Goal: Information Seeking & Learning: Find specific fact

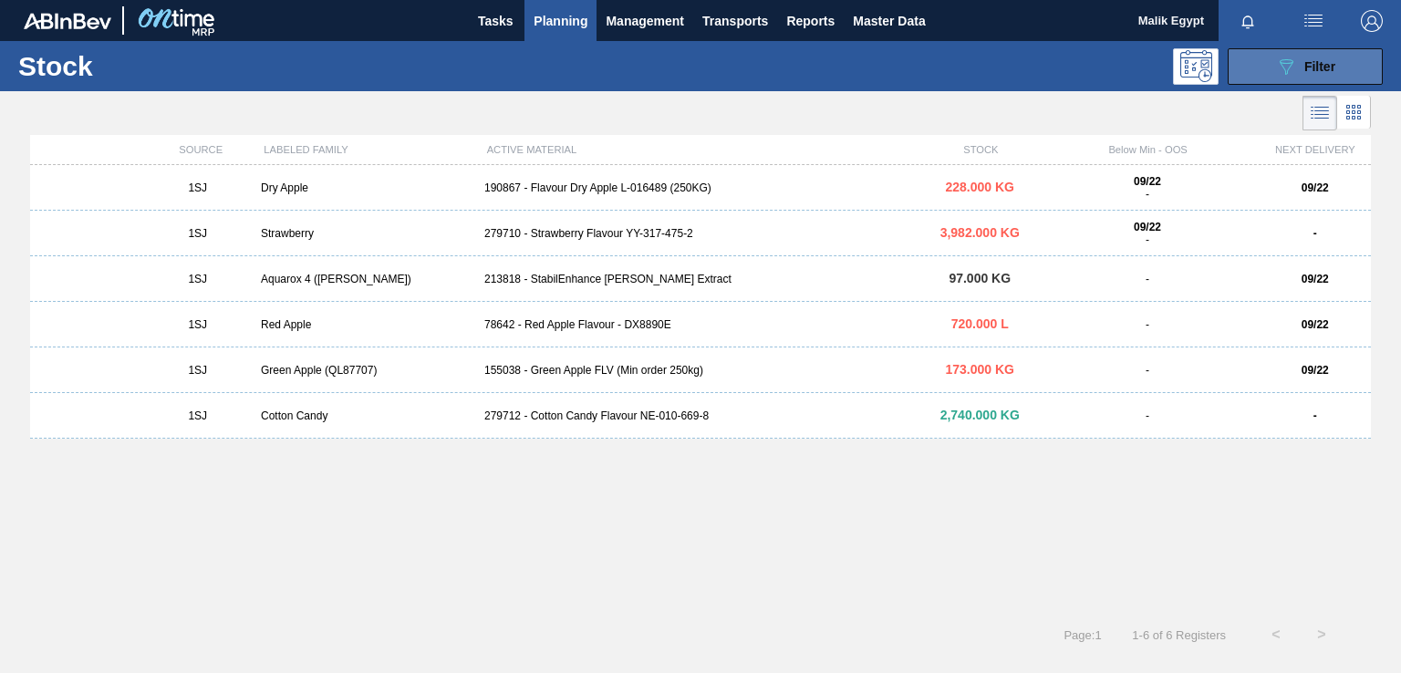
click at [1302, 65] on div "089F7B8B-B2A5-4AFE-B5C0-19BA573D28AC Filter" at bounding box center [1305, 67] width 60 height 22
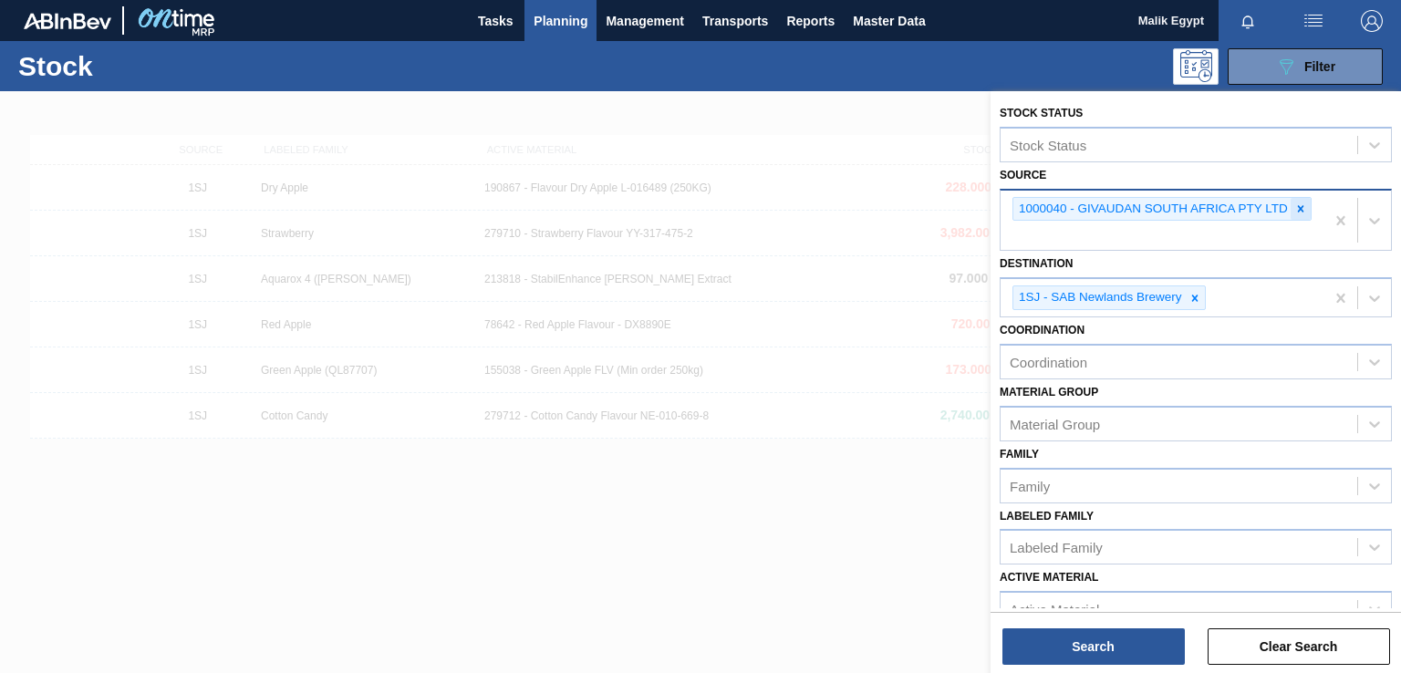
click at [1299, 208] on icon at bounding box center [1301, 208] width 6 height 6
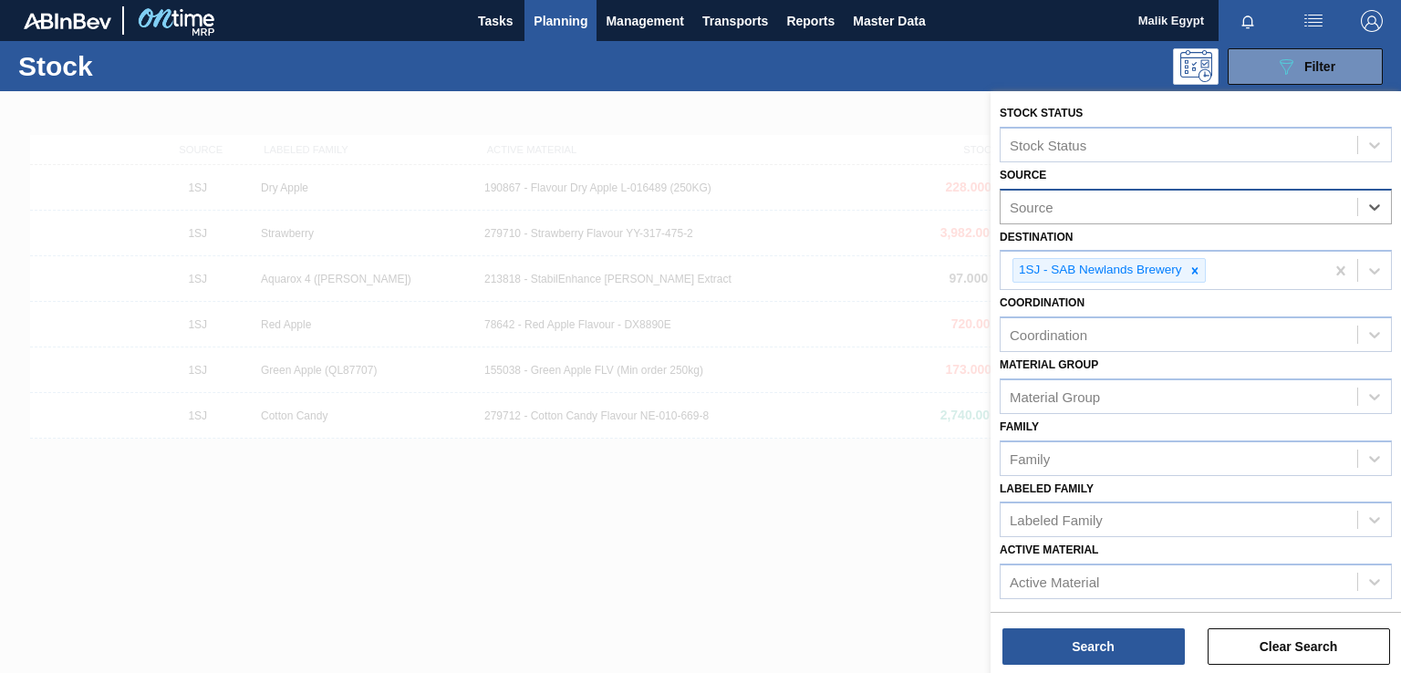
click at [1262, 205] on div "Source" at bounding box center [1178, 206] width 357 height 26
type input "br"
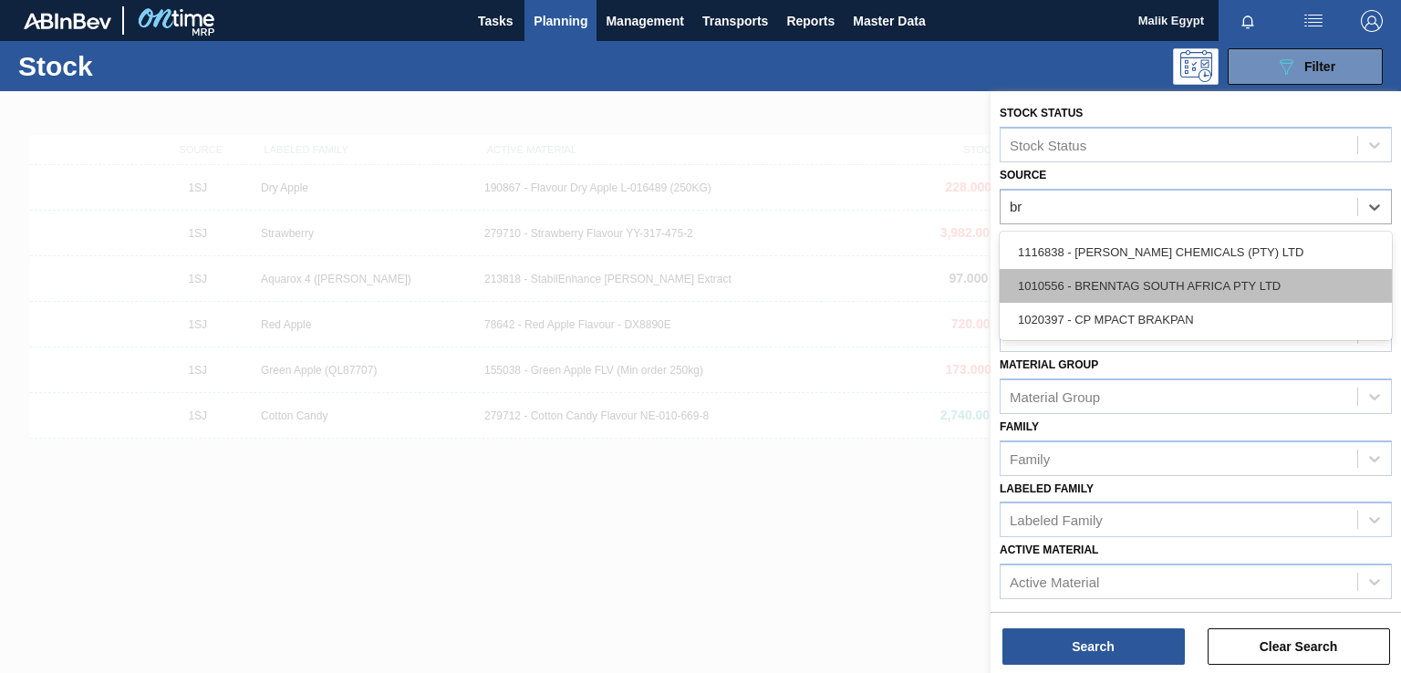
click at [1206, 283] on div "1010556 - BRENNTAG SOUTH AFRICA PTY LTD" at bounding box center [1195, 286] width 392 height 34
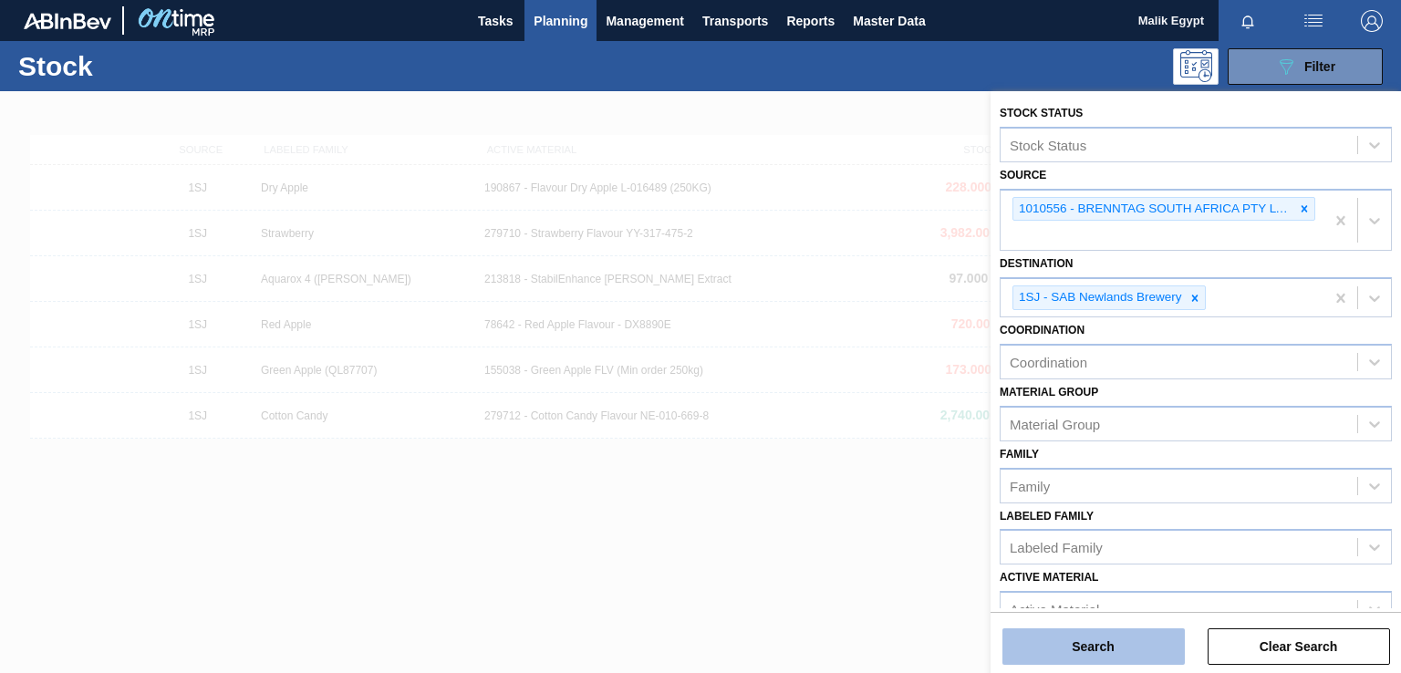
click at [1104, 649] on button "Search" at bounding box center [1093, 646] width 182 height 36
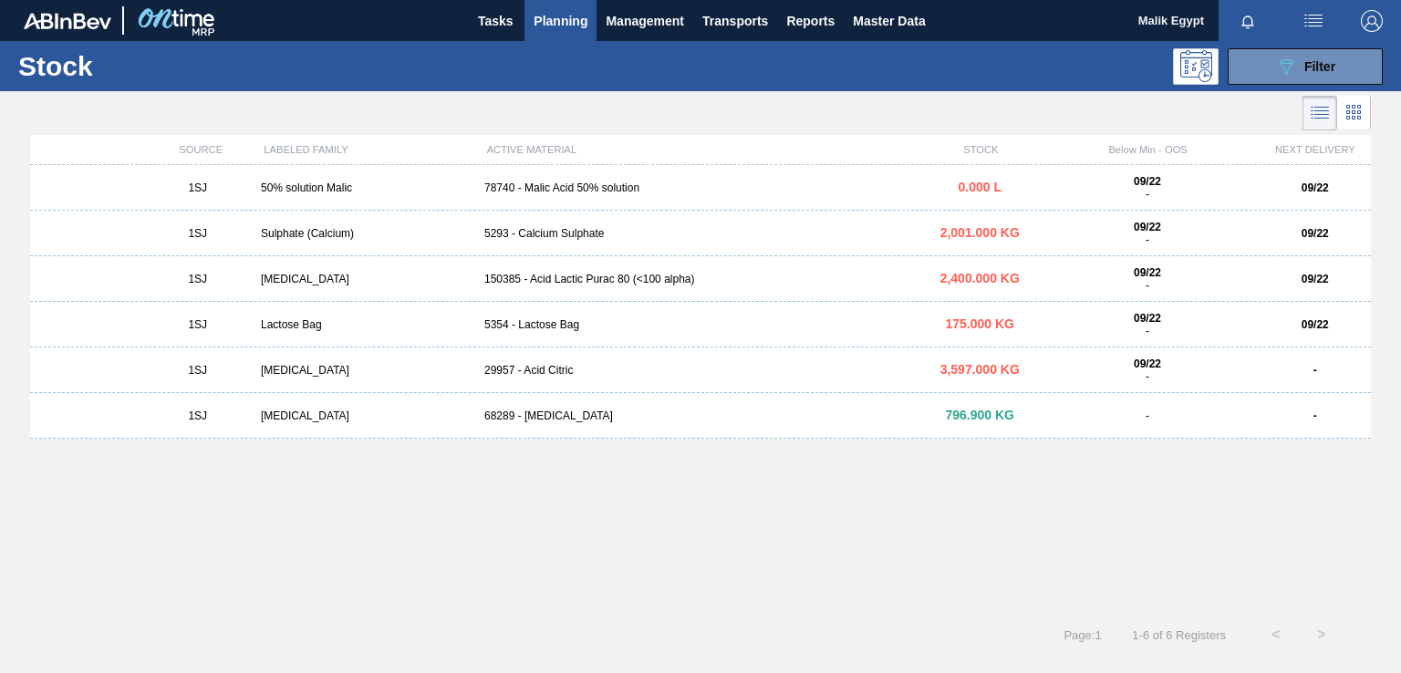
click at [562, 283] on div "150385 - Acid Lactic Purac 80 (<100 alpha)" at bounding box center [700, 279] width 447 height 13
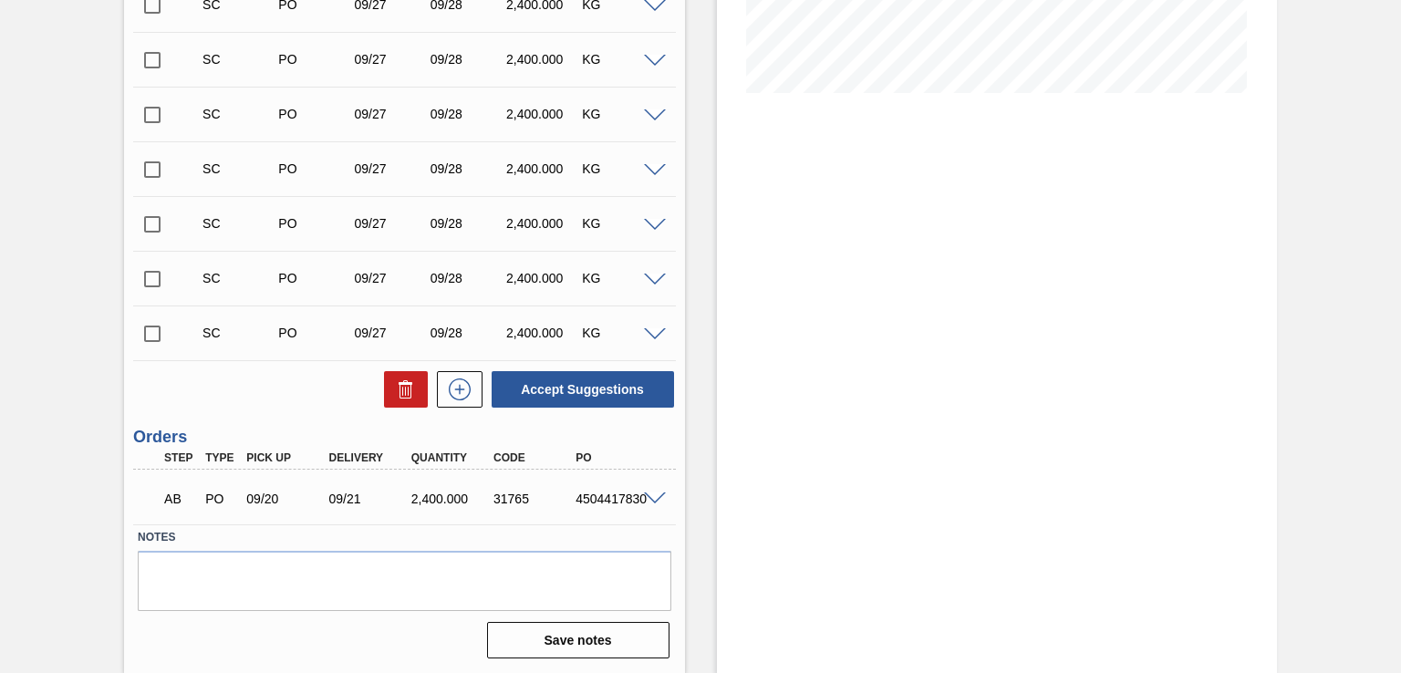
scroll to position [441, 0]
drag, startPoint x: 576, startPoint y: 497, endPoint x: 657, endPoint y: 497, distance: 80.2
click at [657, 497] on div "AB PO 09/20 09/21 2,400.000 31765 4504417830" at bounding box center [404, 496] width 542 height 46
copy div "4504417830"
click at [579, 528] on label "Notes" at bounding box center [404, 536] width 533 height 26
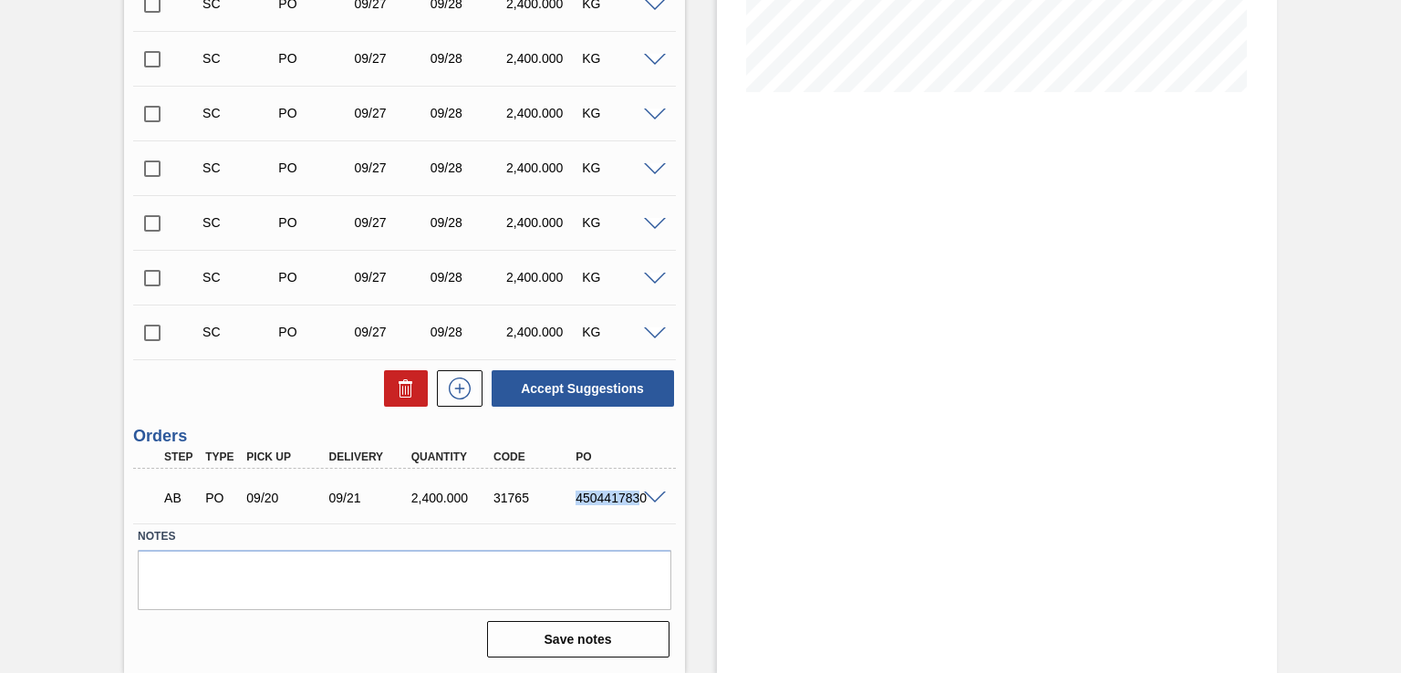
drag, startPoint x: 576, startPoint y: 497, endPoint x: 640, endPoint y: 511, distance: 65.3
click at [640, 511] on div "AB PO 09/20 09/21 2,400.000 31765 4504417830" at bounding box center [398, 496] width 493 height 36
copy div "450441783"
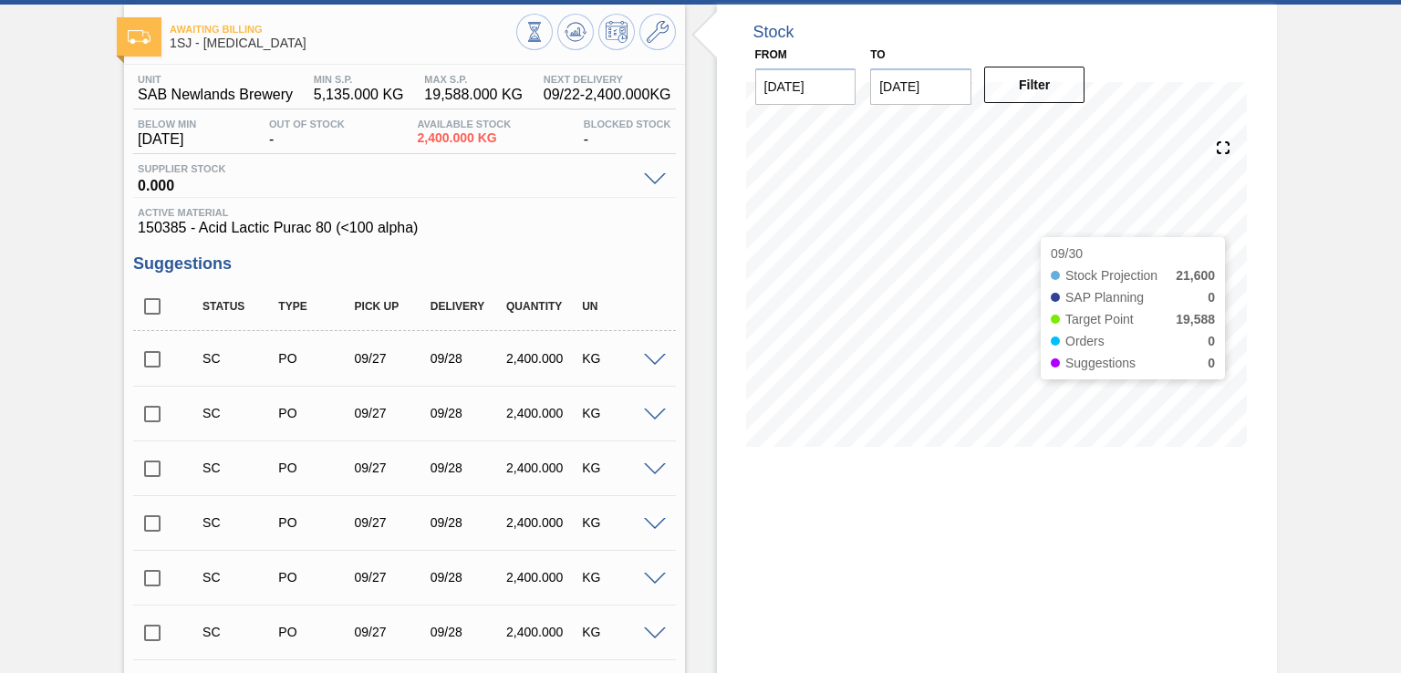
scroll to position [0, 0]
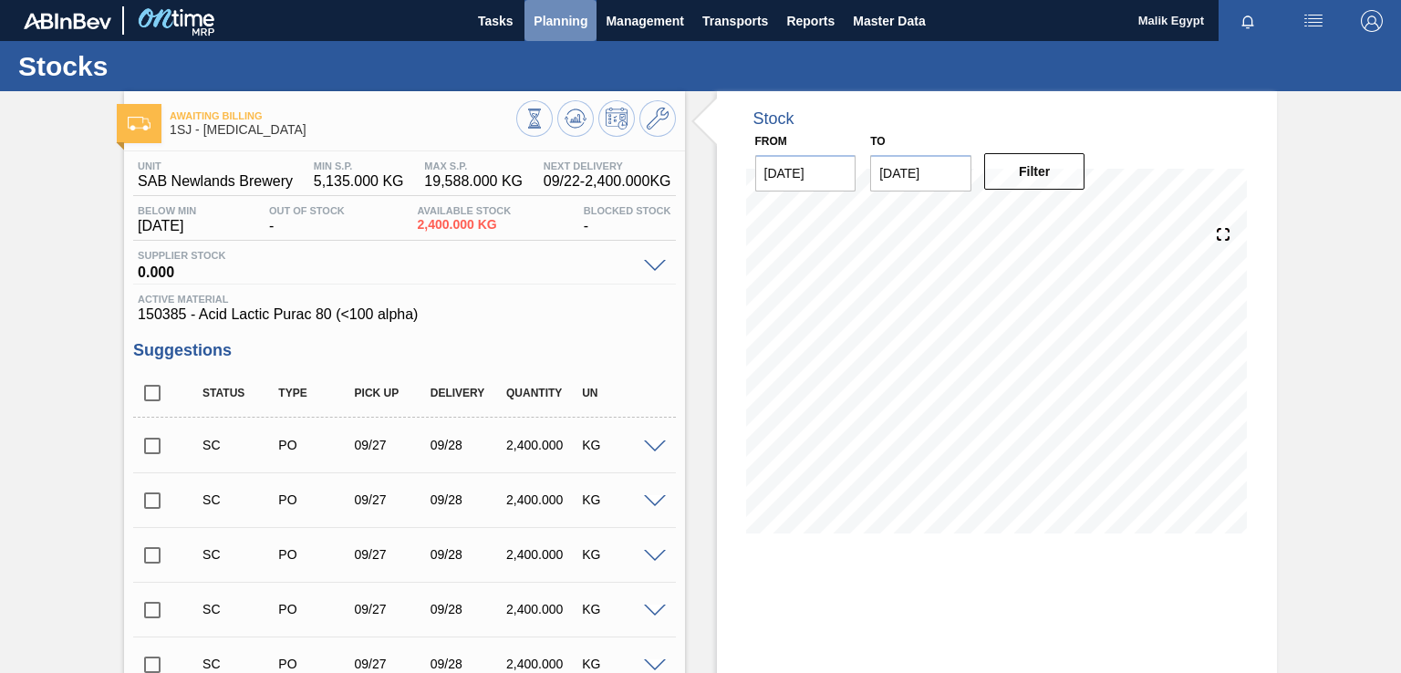
click at [554, 22] on span "Planning" at bounding box center [560, 21] width 54 height 22
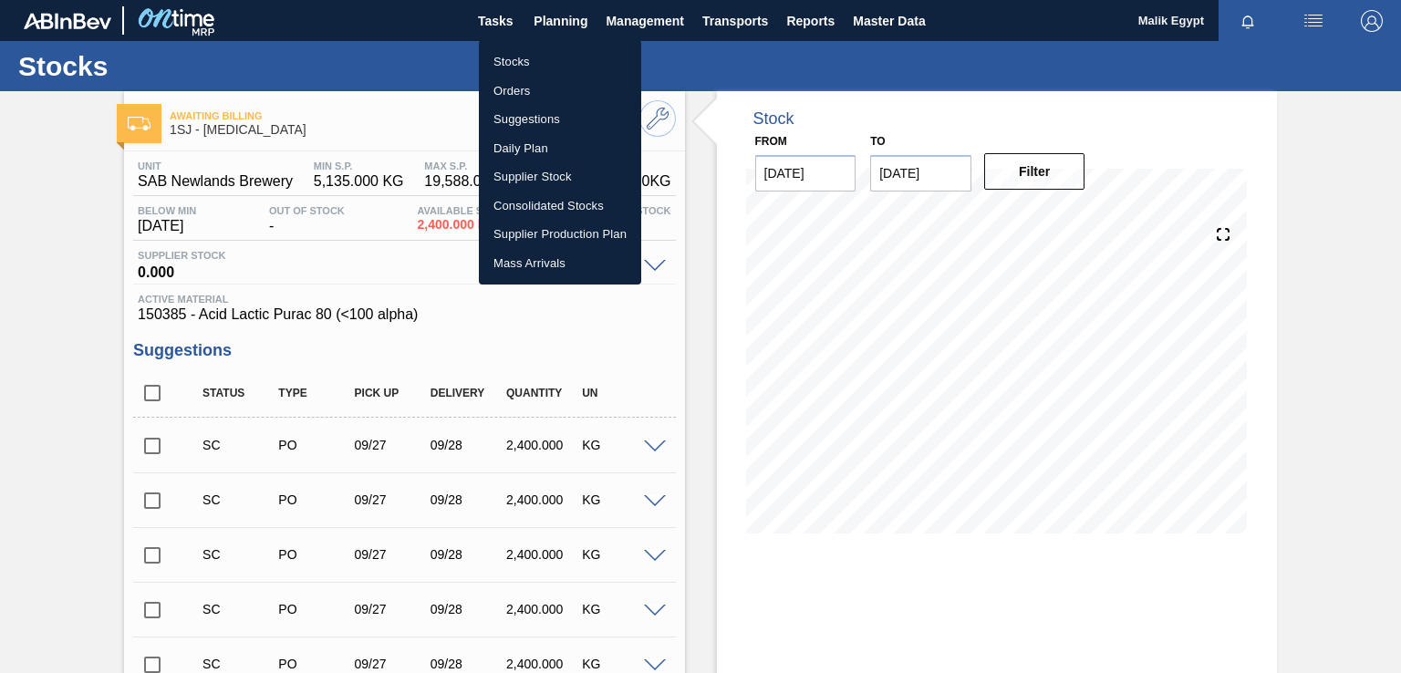
click at [531, 89] on li "Orders" at bounding box center [560, 91] width 162 height 29
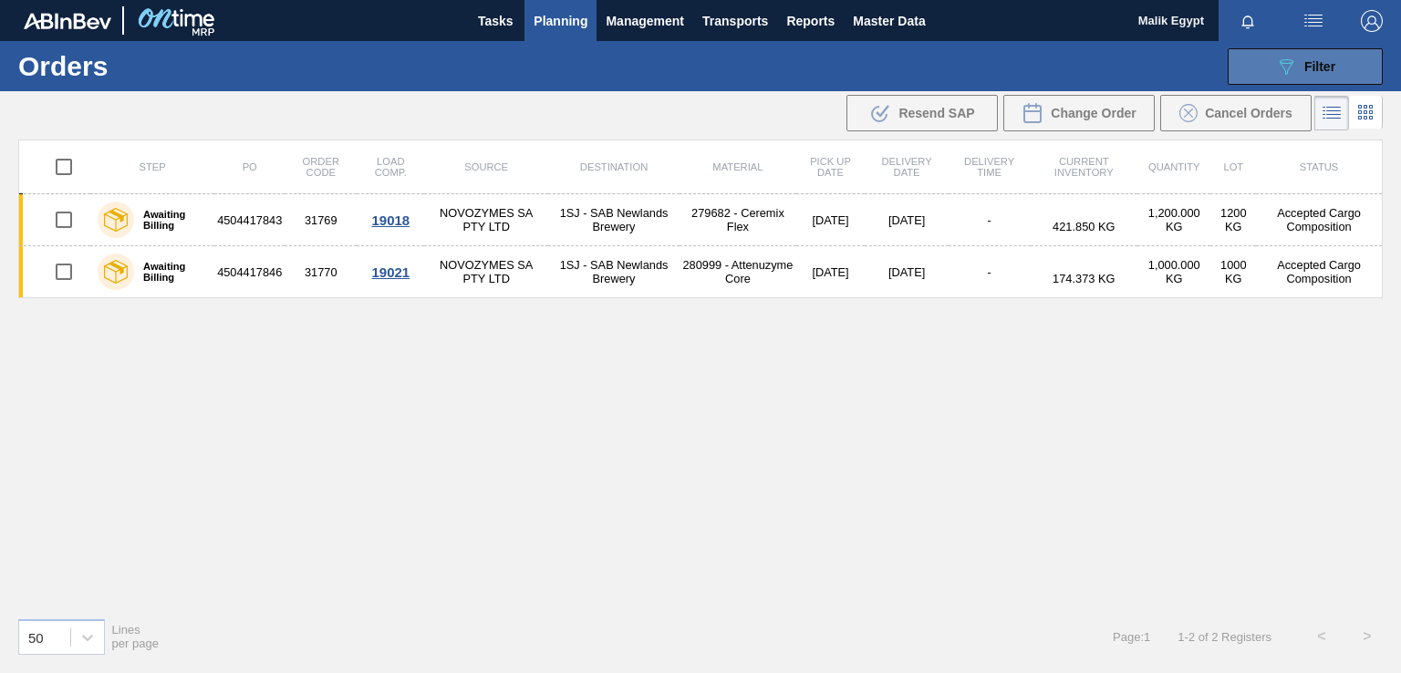
click at [1300, 66] on div "089F7B8B-B2A5-4AFE-B5C0-19BA573D28AC Filter" at bounding box center [1305, 67] width 60 height 22
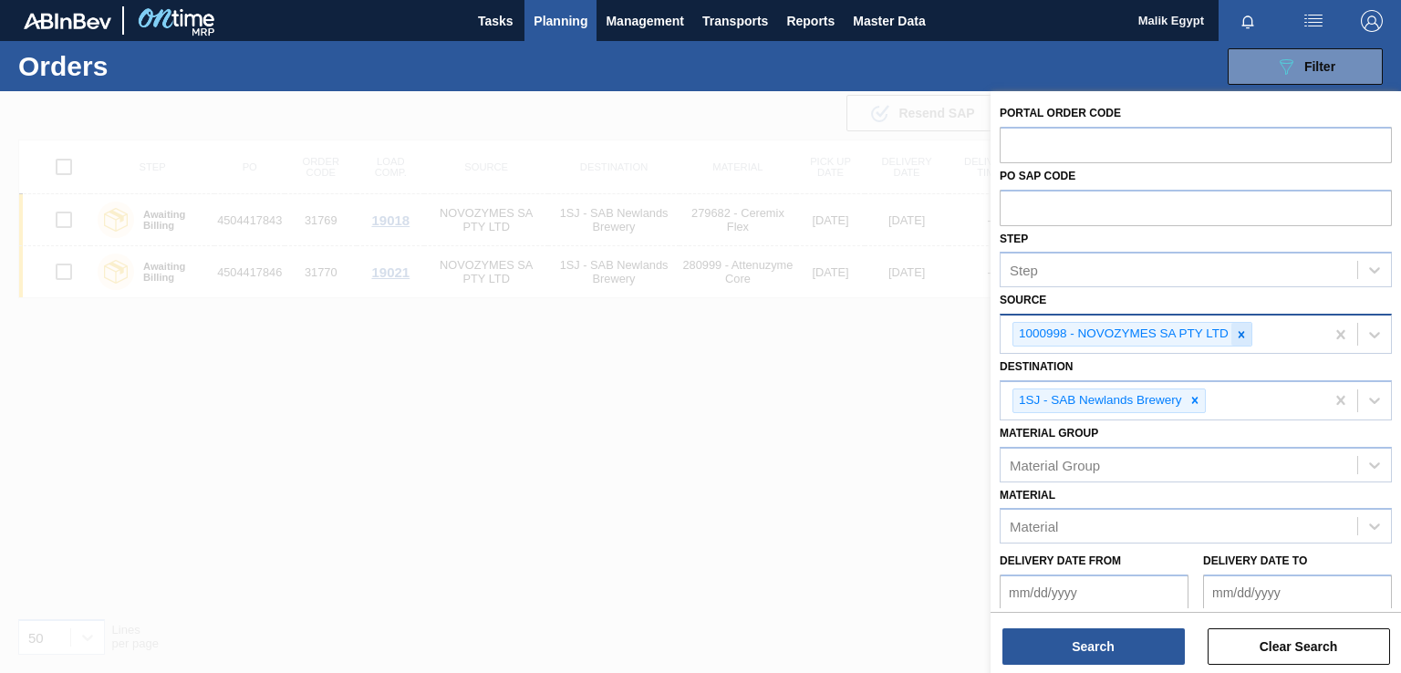
click at [1241, 334] on icon at bounding box center [1241, 334] width 6 height 6
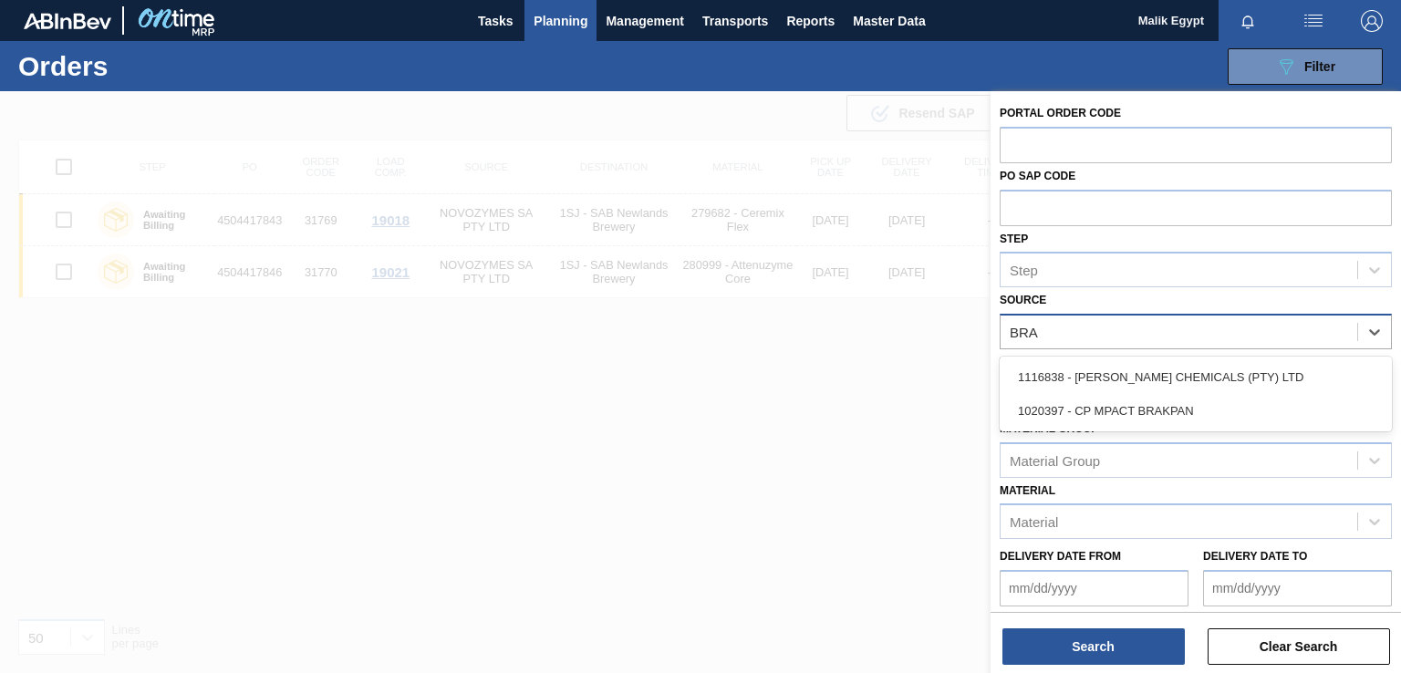
type input "BRAG"
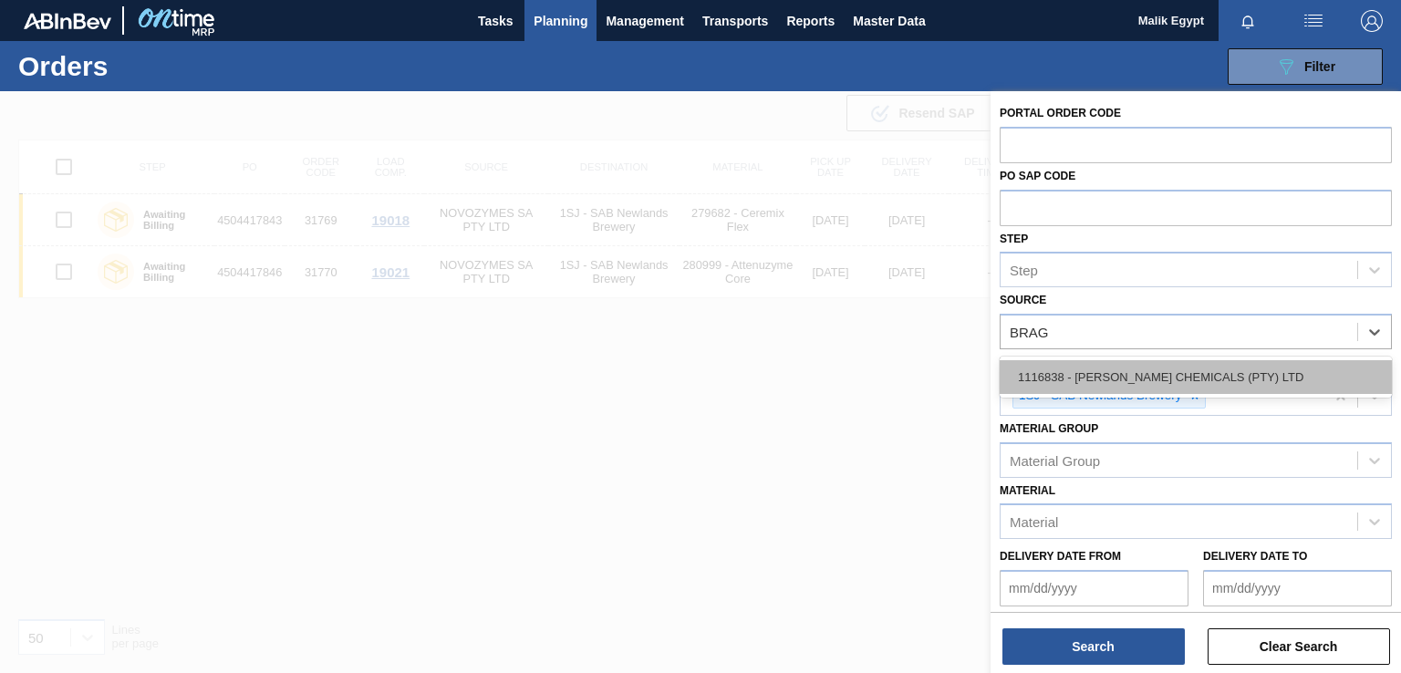
click at [1133, 377] on div "1116838 - [PERSON_NAME] CHEMICALS (PTY) LTD" at bounding box center [1195, 377] width 392 height 34
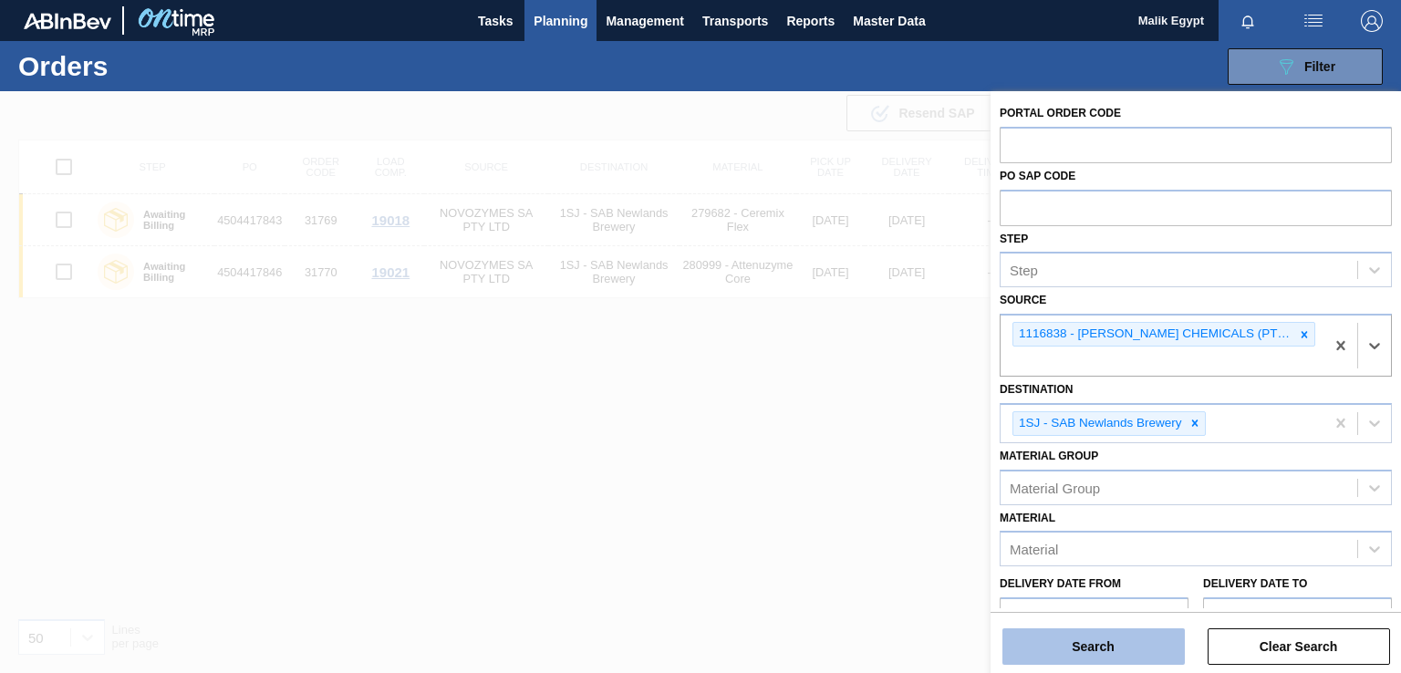
click at [1119, 657] on button "Search" at bounding box center [1093, 646] width 182 height 36
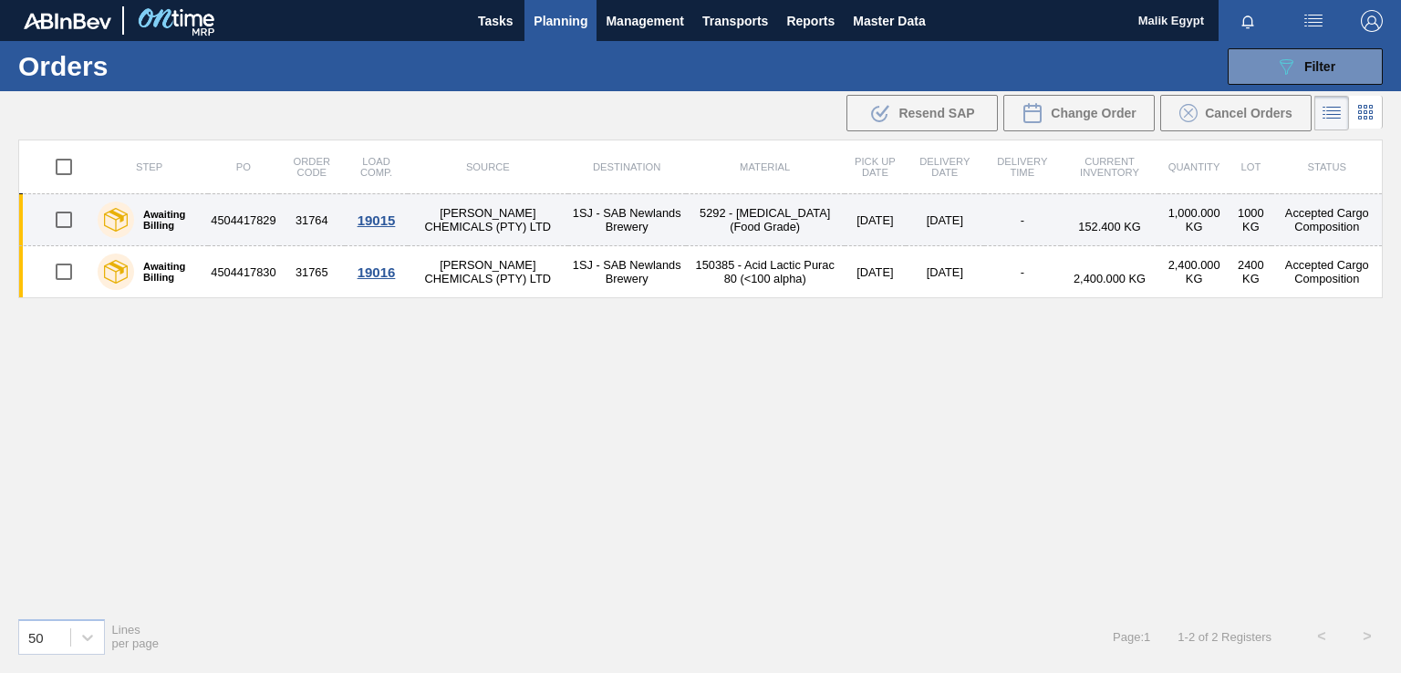
click at [261, 223] on td "4504417829" at bounding box center [243, 220] width 70 height 52
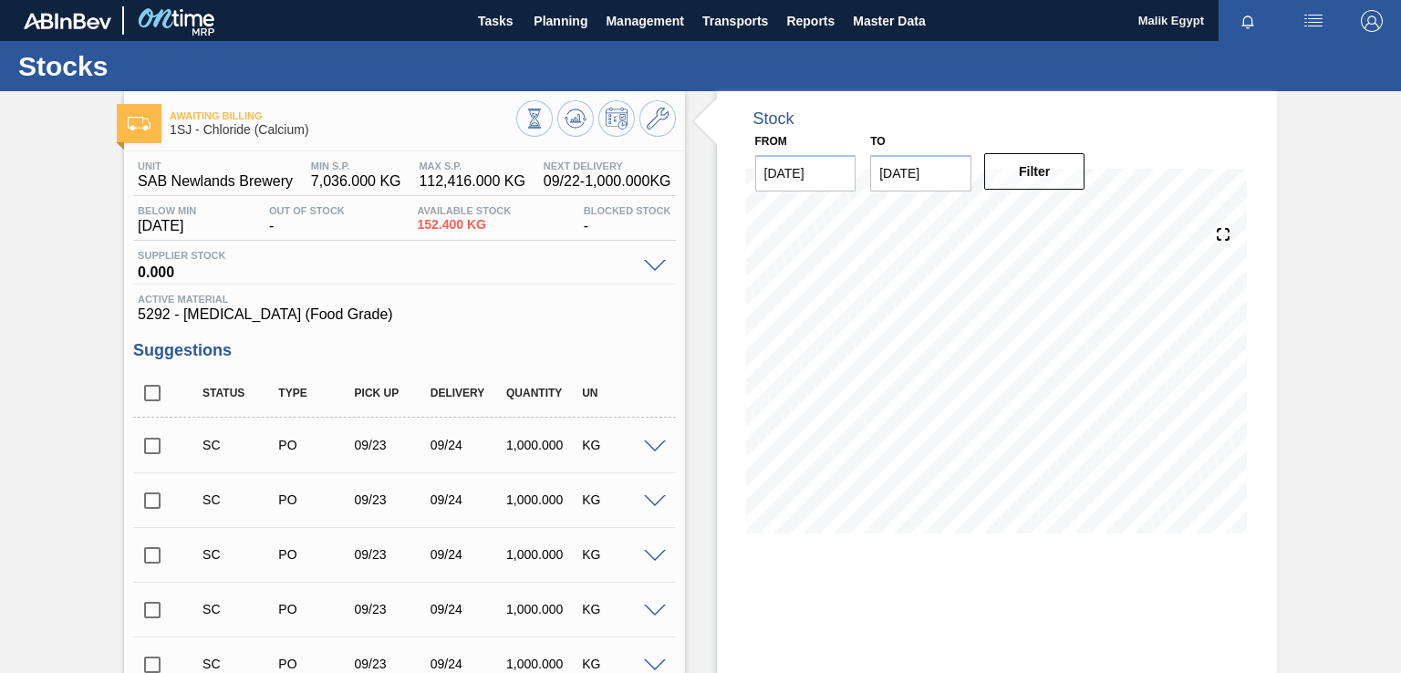
scroll to position [387, 0]
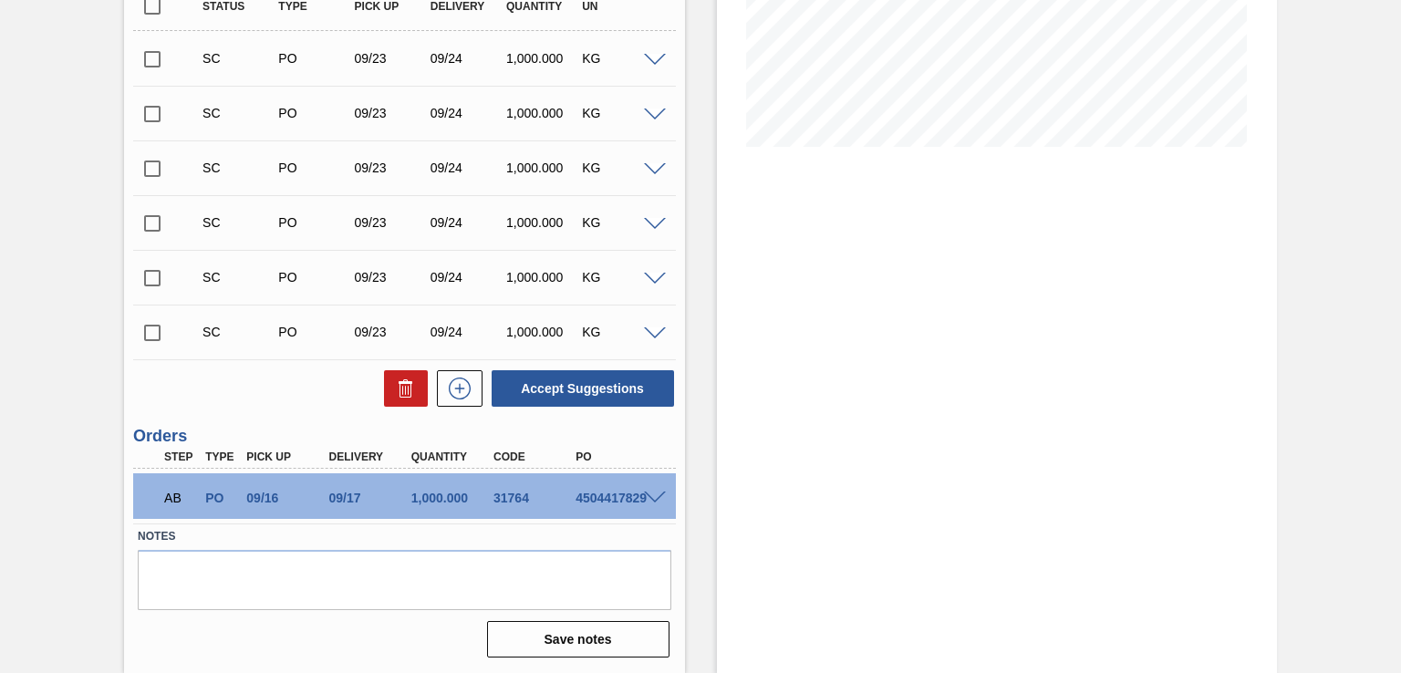
click at [540, 533] on label "Notes" at bounding box center [404, 536] width 533 height 26
drag, startPoint x: 575, startPoint y: 493, endPoint x: 643, endPoint y: 497, distance: 67.6
click at [643, 497] on div "AB PO 09/16 09/17 1,000.000 31764 4504417829" at bounding box center [404, 496] width 542 height 46
copy div "4504417829"
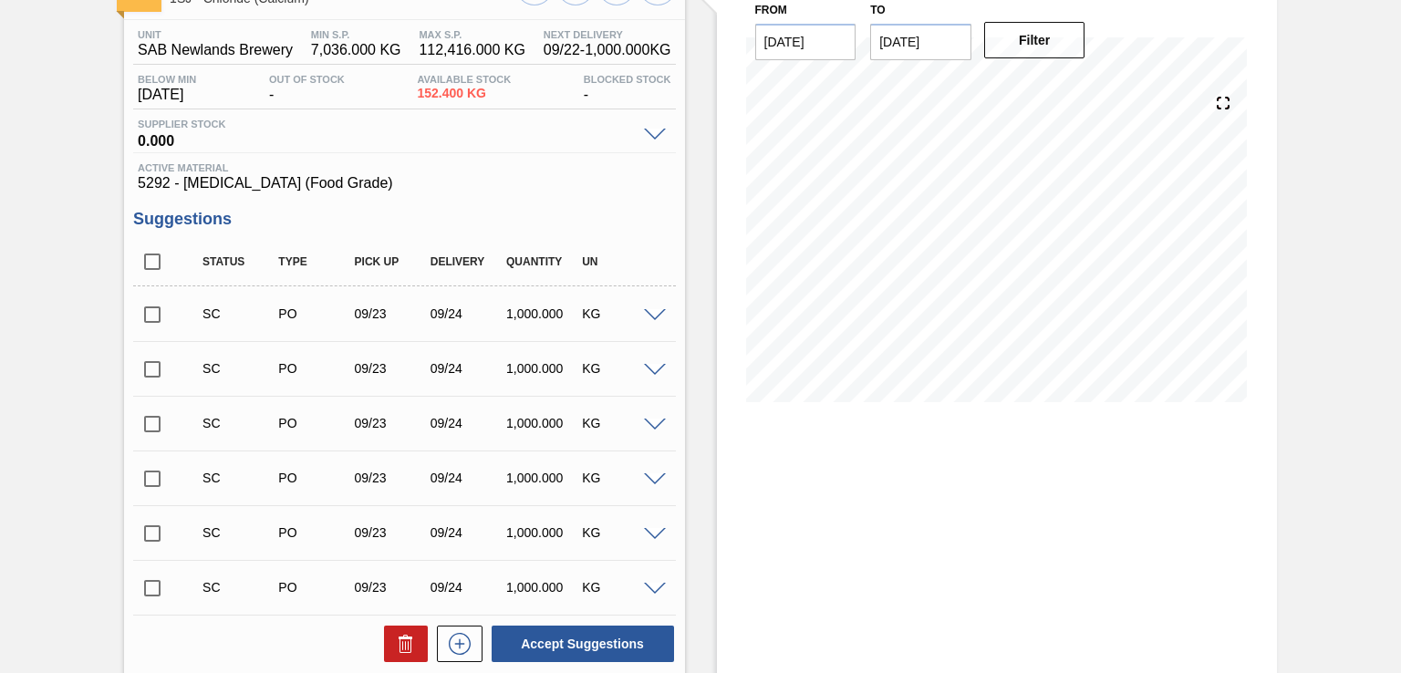
scroll to position [0, 0]
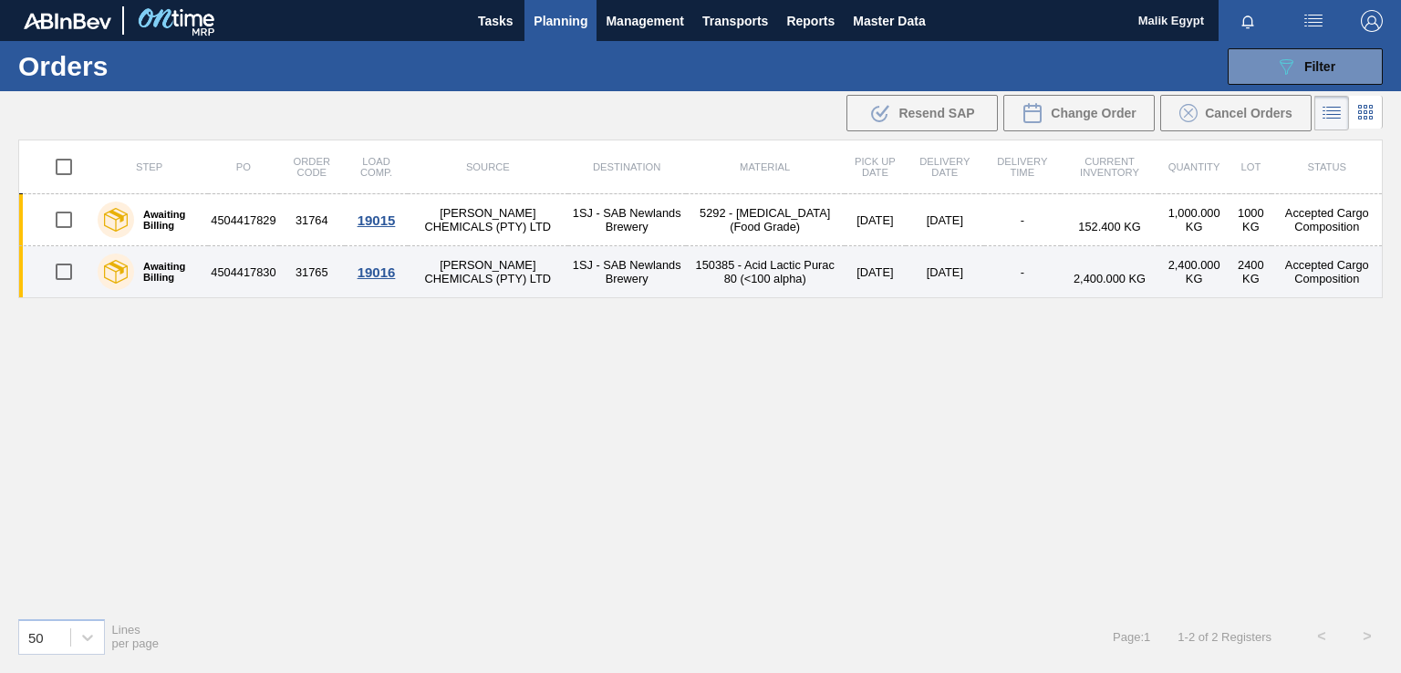
click at [242, 267] on td "4504417830" at bounding box center [243, 272] width 70 height 52
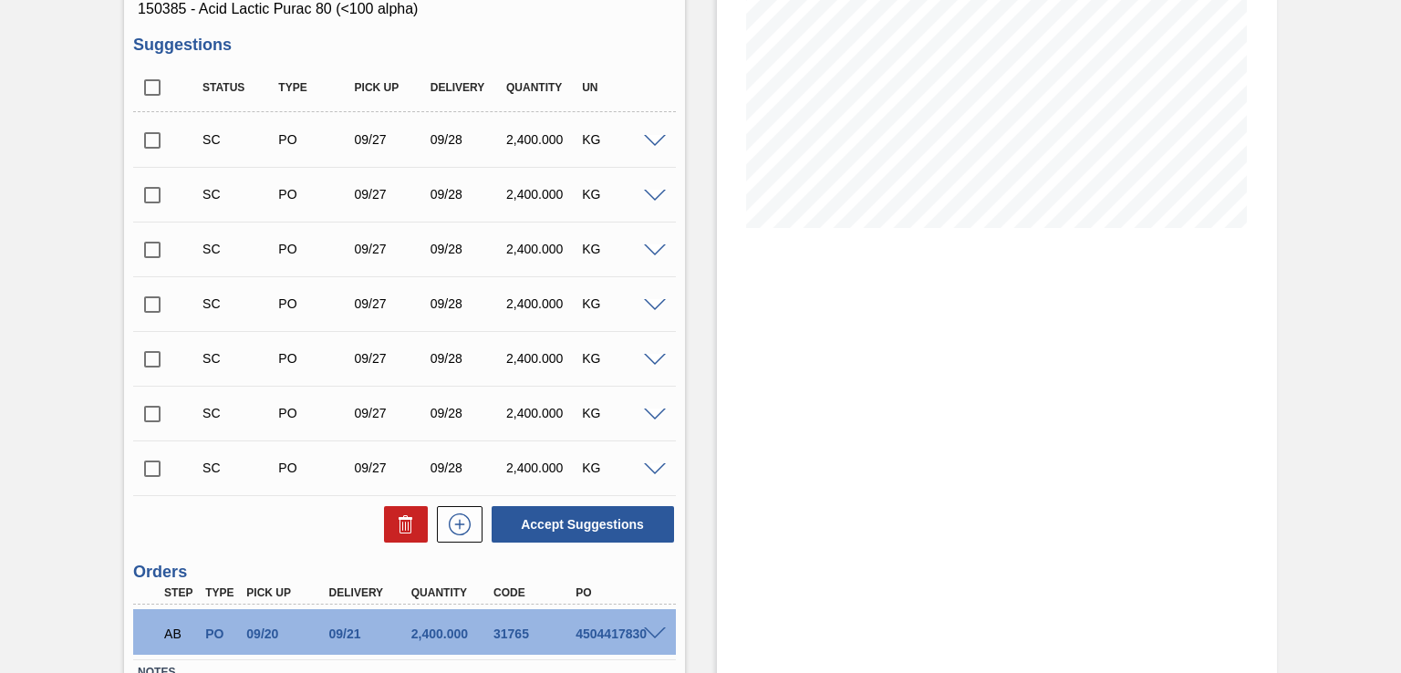
scroll to position [441, 0]
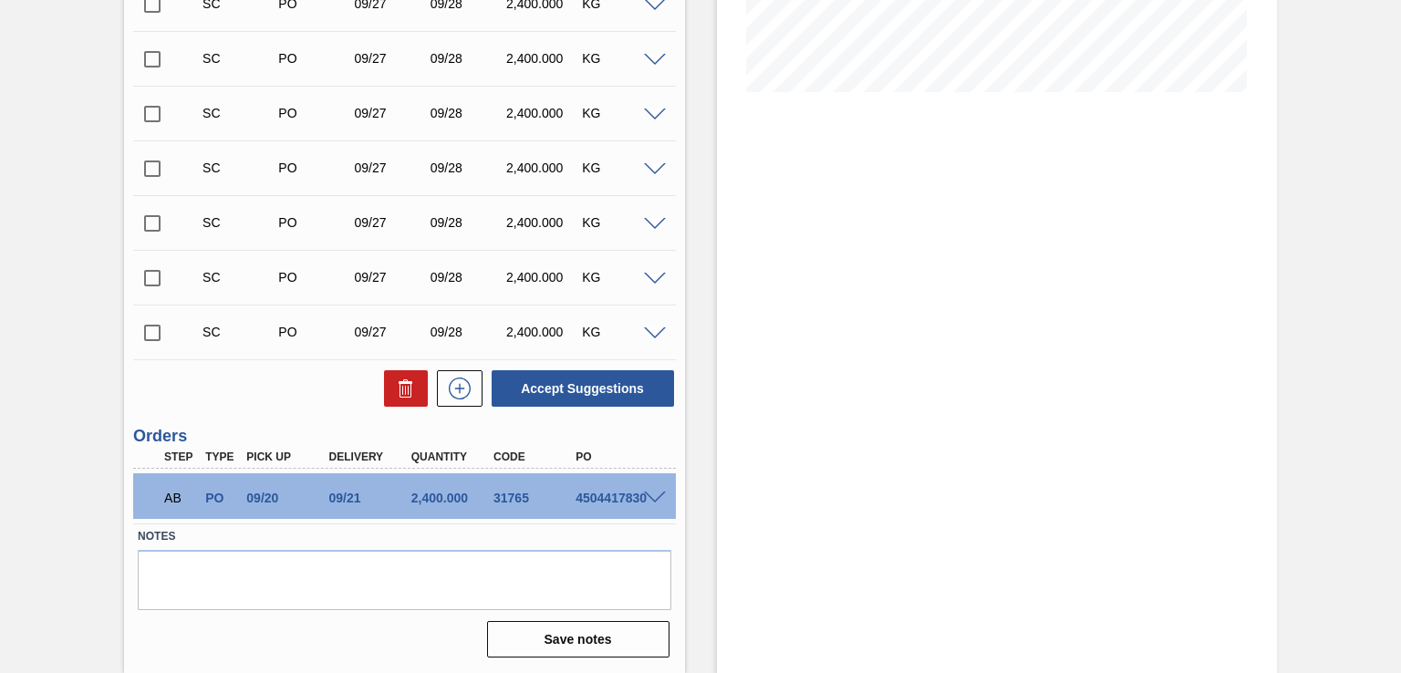
click at [523, 523] on label "Notes" at bounding box center [404, 536] width 533 height 26
drag, startPoint x: 576, startPoint y: 497, endPoint x: 649, endPoint y: 508, distance: 73.8
click at [653, 502] on div "AB PO 09/20 09/21 2,400.000 31765 4504417830" at bounding box center [404, 496] width 542 height 46
copy div "4504417830"
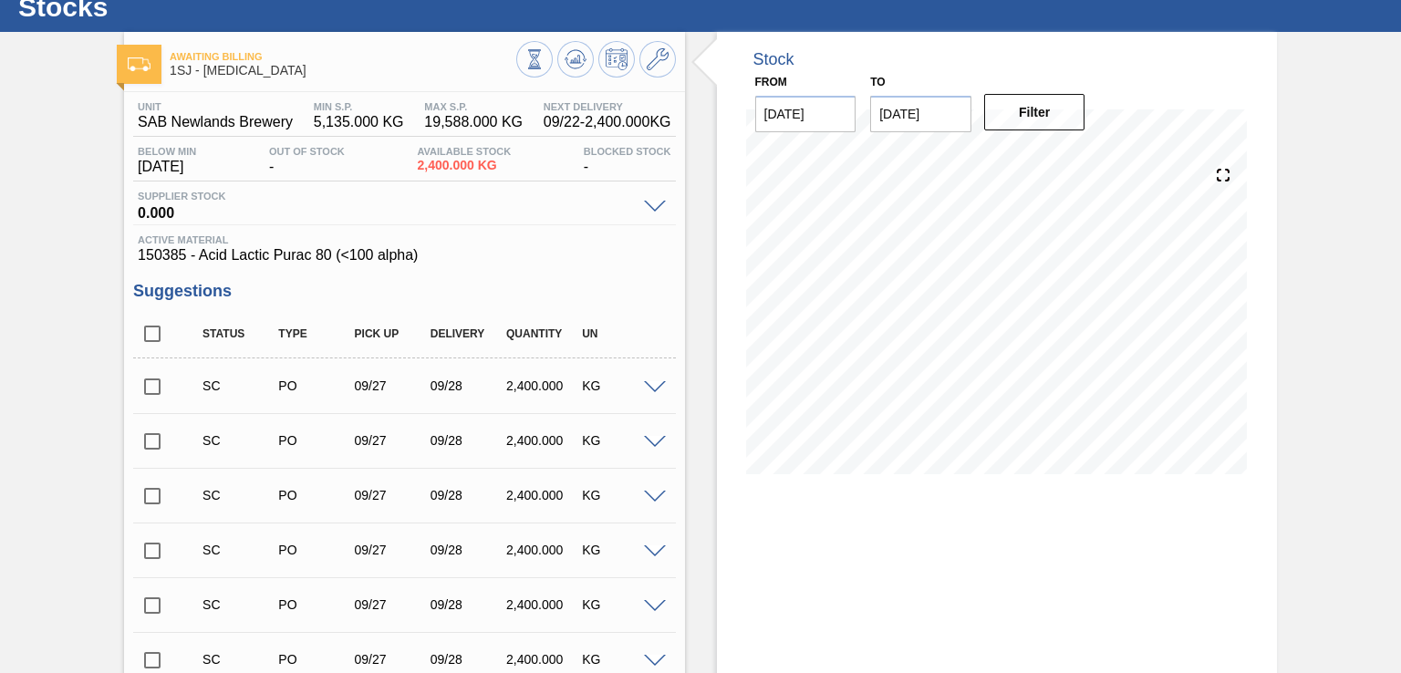
scroll to position [0, 0]
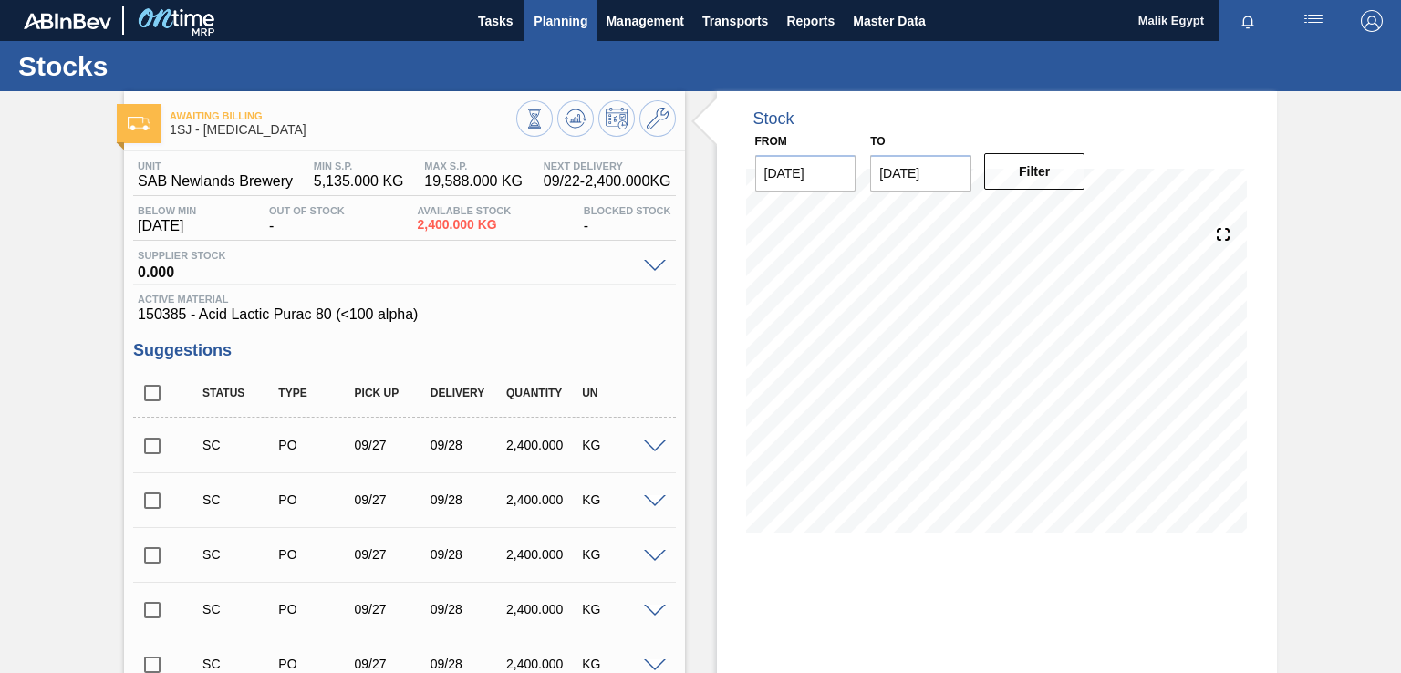
click at [565, 14] on span "Planning" at bounding box center [560, 21] width 54 height 22
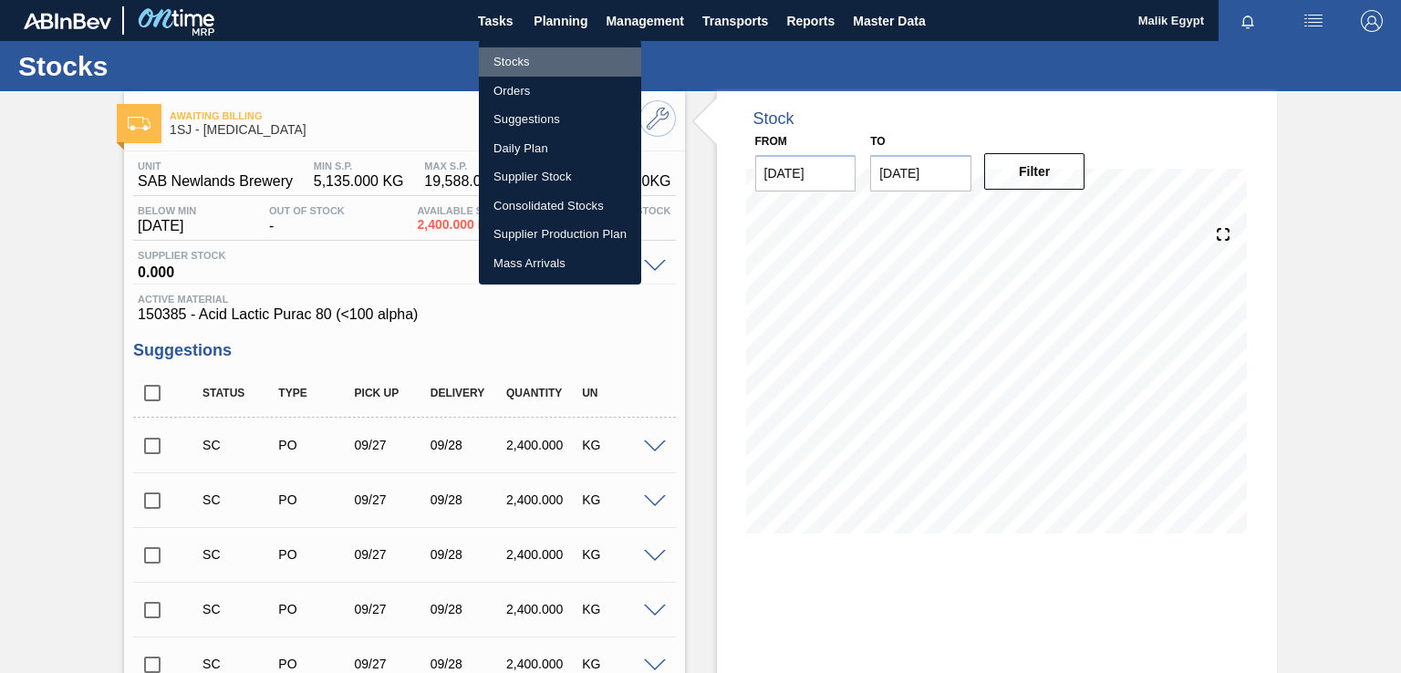
click at [514, 62] on li "Stocks" at bounding box center [560, 61] width 162 height 29
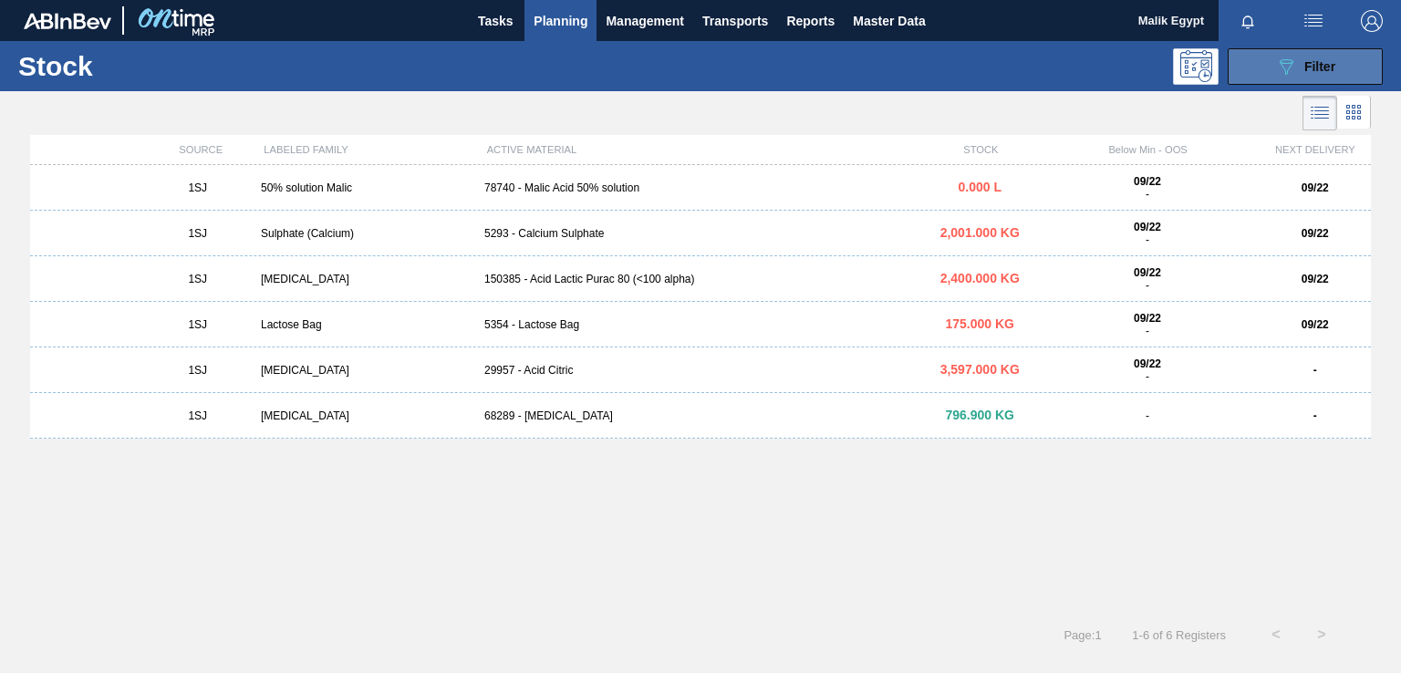
click at [1314, 68] on span "Filter" at bounding box center [1319, 66] width 31 height 15
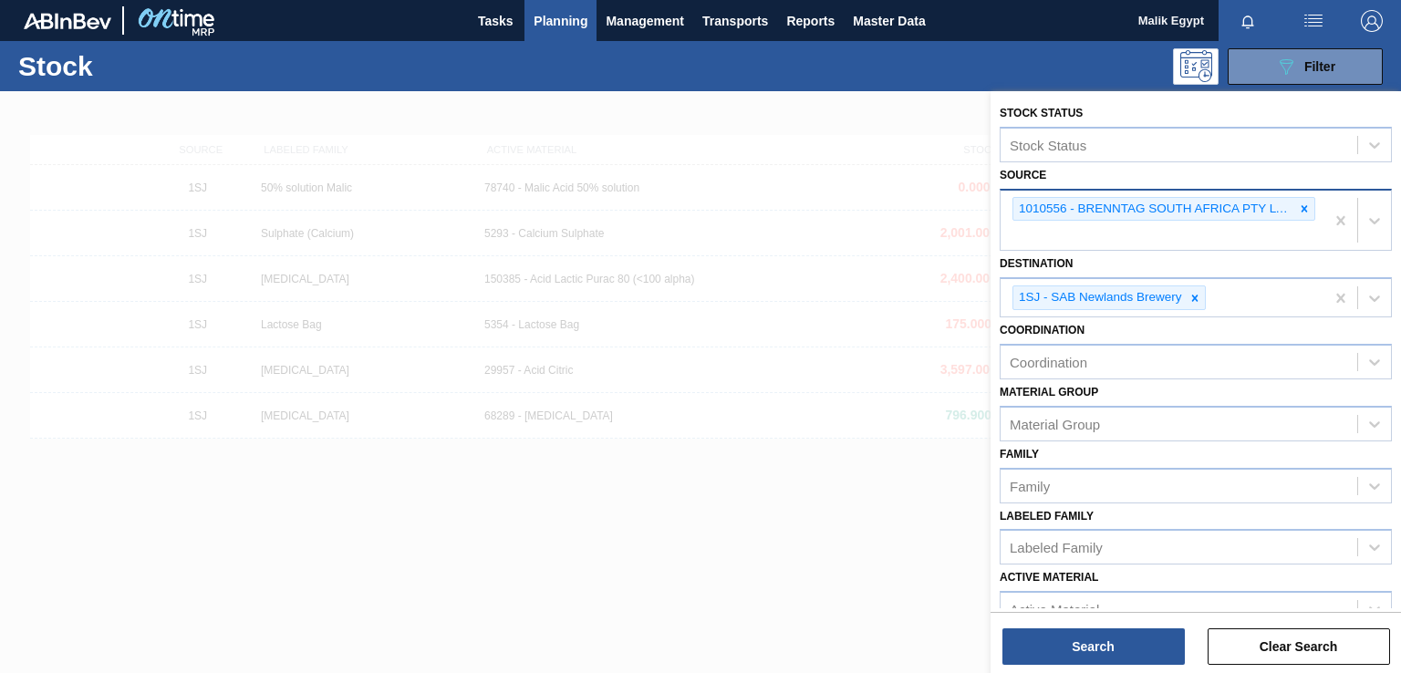
click at [1303, 209] on icon at bounding box center [1304, 208] width 6 height 6
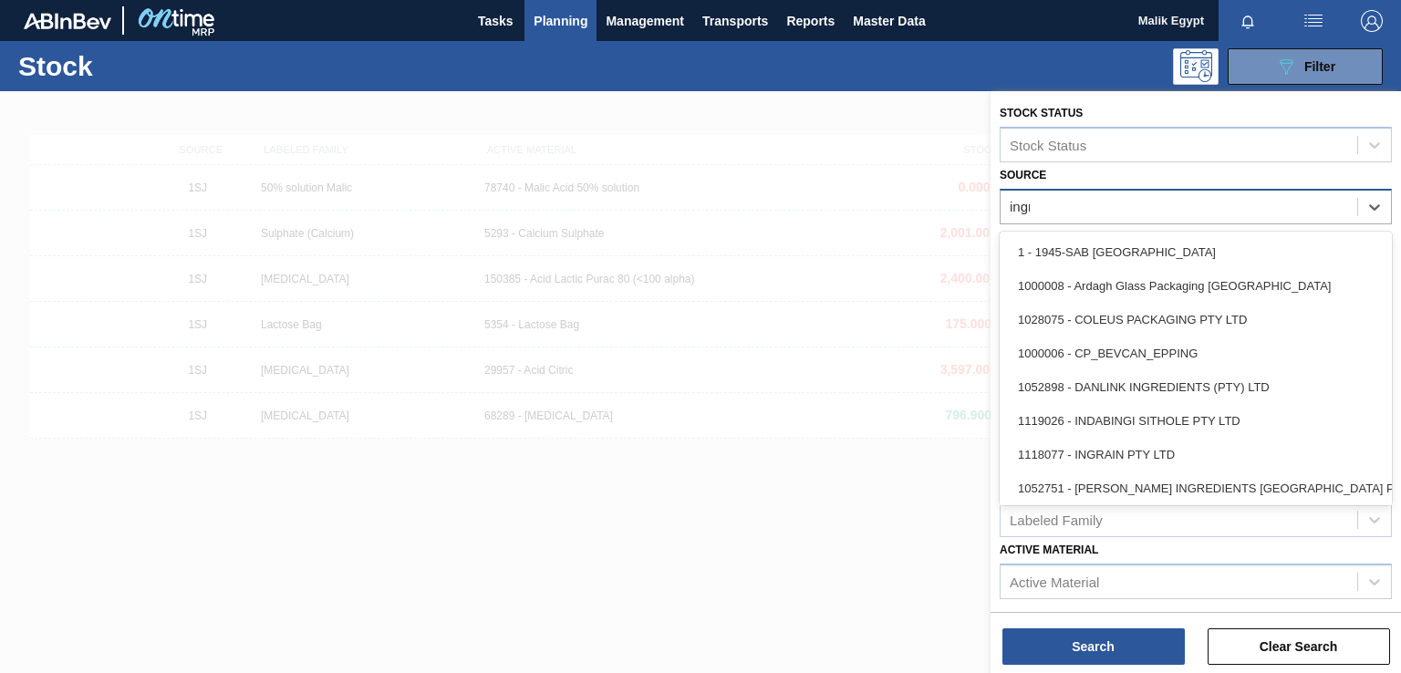
type input "ingra"
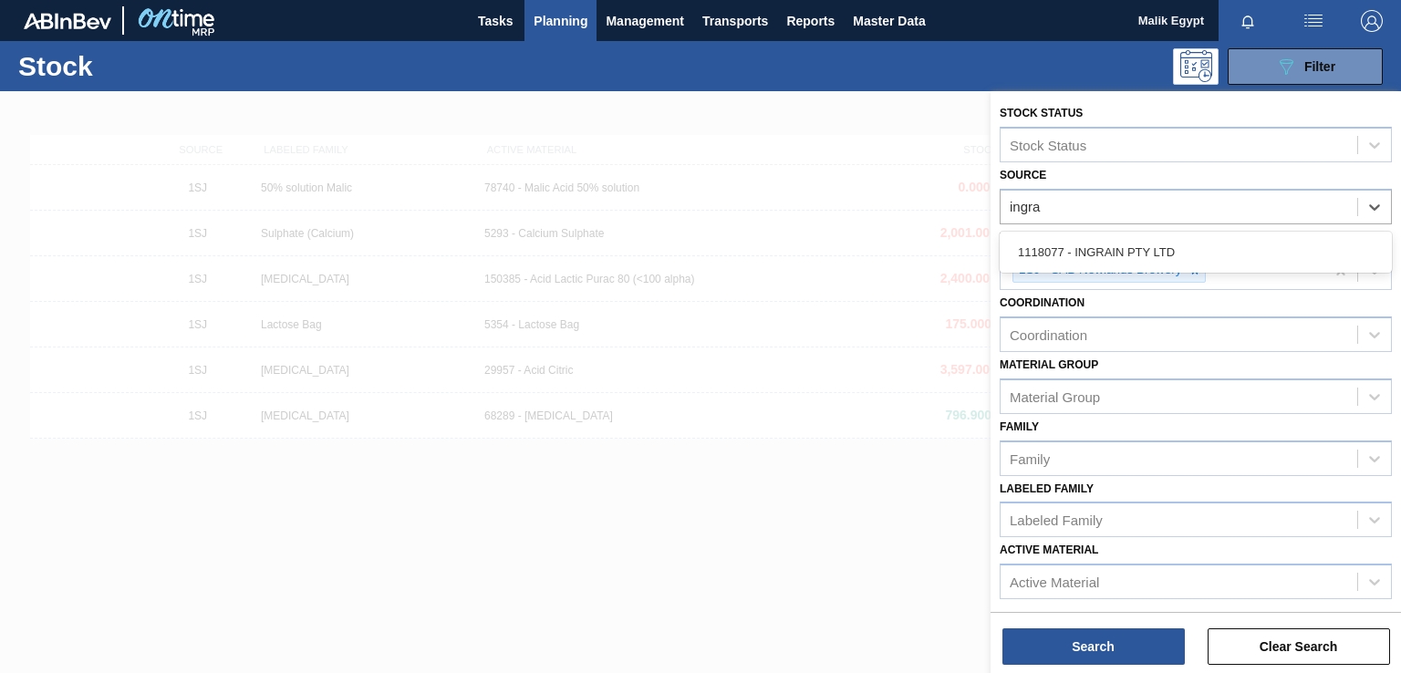
click at [1140, 249] on div "1118077 - INGRAIN PTY LTD" at bounding box center [1195, 252] width 392 height 34
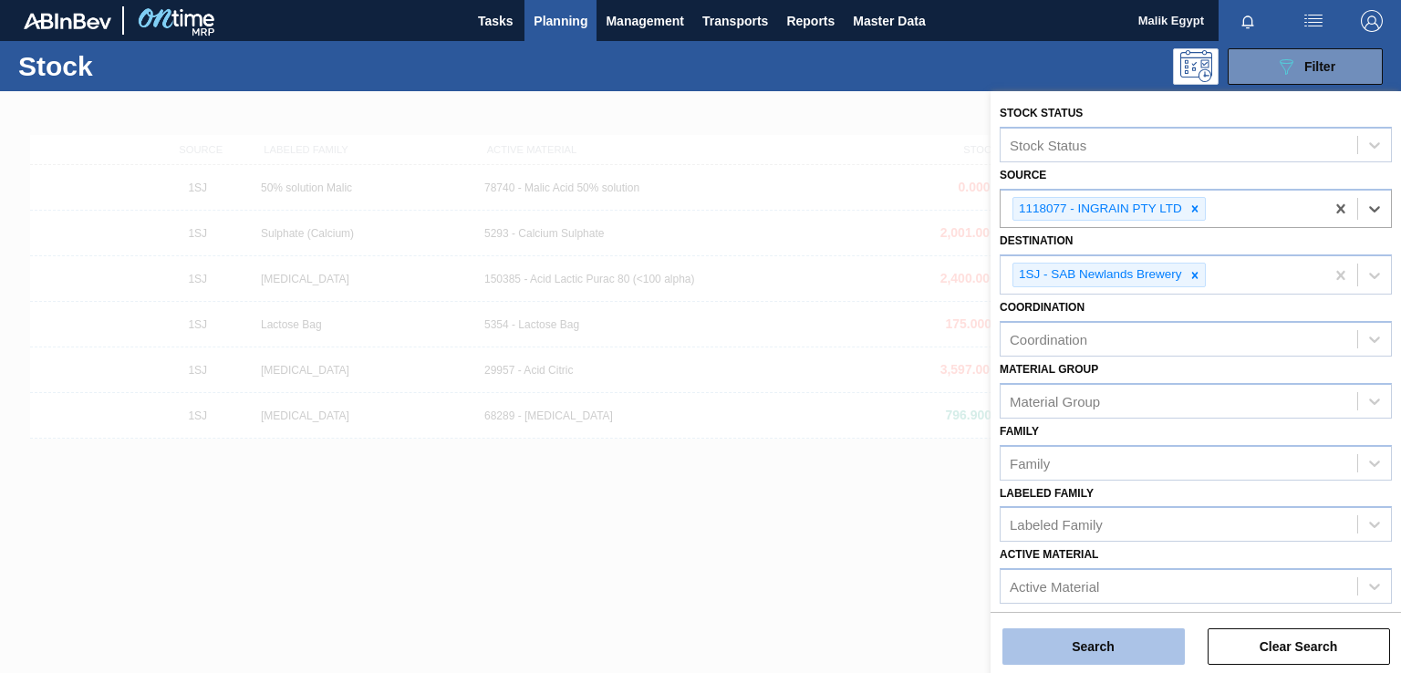
click at [1098, 645] on button "Search" at bounding box center [1093, 646] width 182 height 36
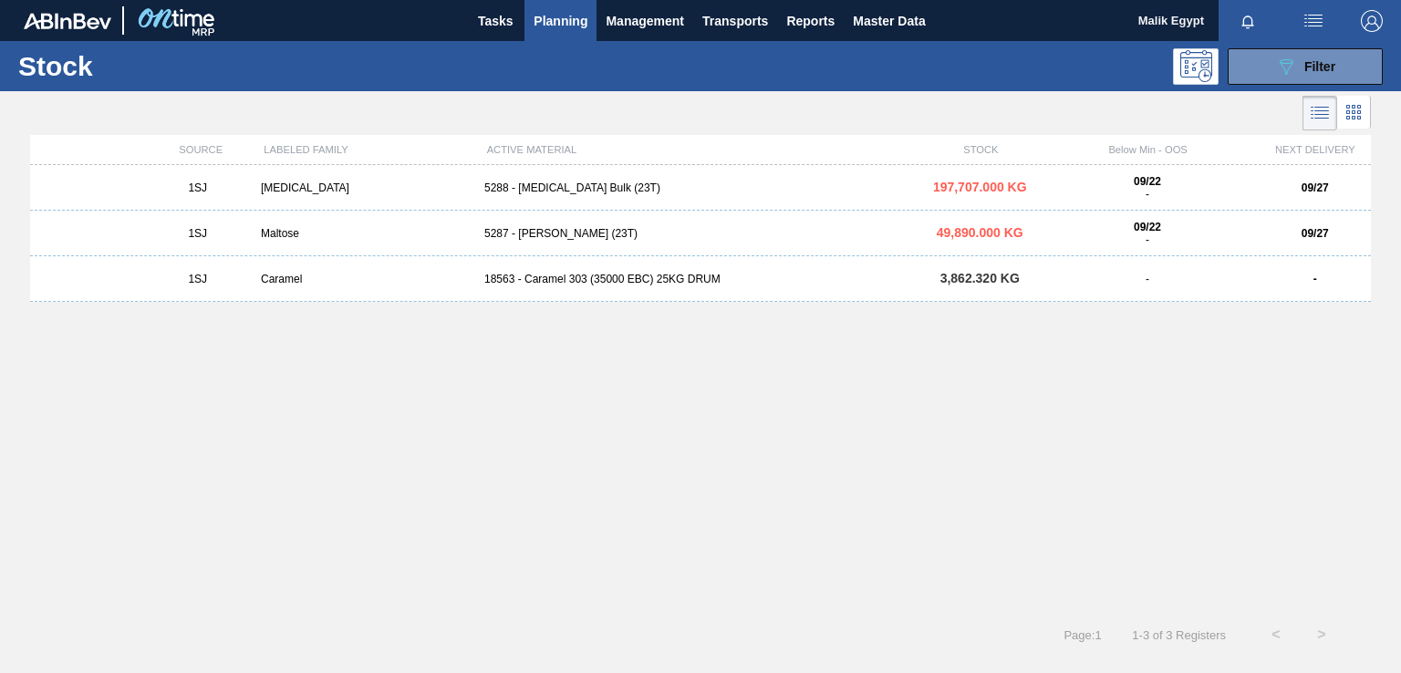
click at [603, 282] on div "18563 - Caramel 303 (35000 EBC) 25KG DRUM" at bounding box center [700, 279] width 447 height 13
